Goal: Navigation & Orientation: Find specific page/section

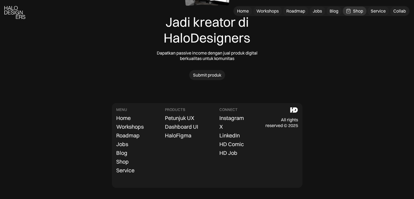
scroll to position [1754, 0]
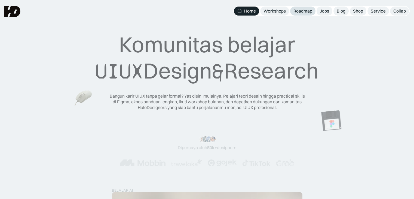
click at [307, 12] on div "Roadmap" at bounding box center [303, 11] width 19 height 6
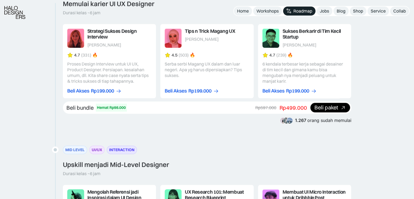
scroll to position [599, 0]
